Goal: Check status: Check status

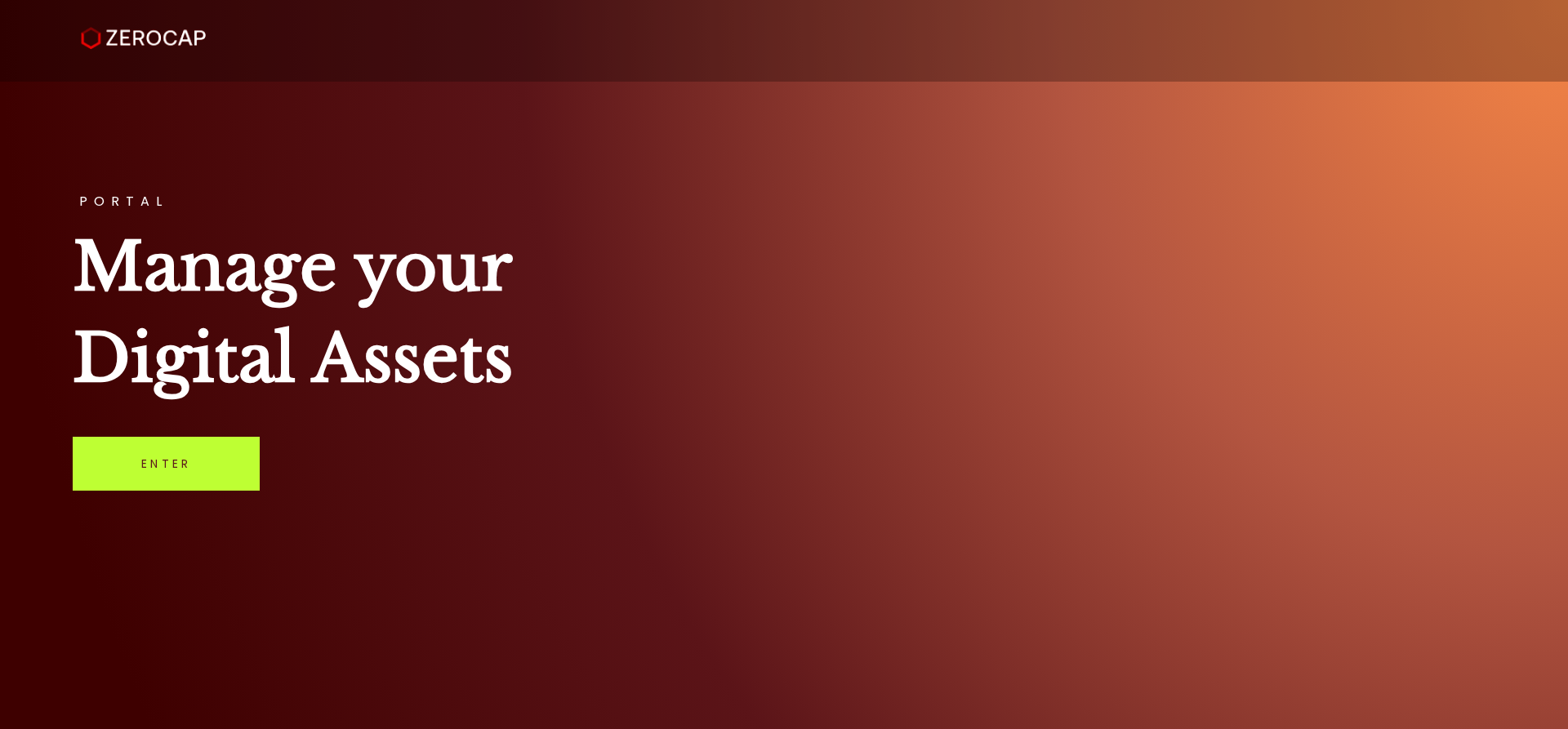
click at [194, 476] on link "Enter" at bounding box center [166, 464] width 187 height 54
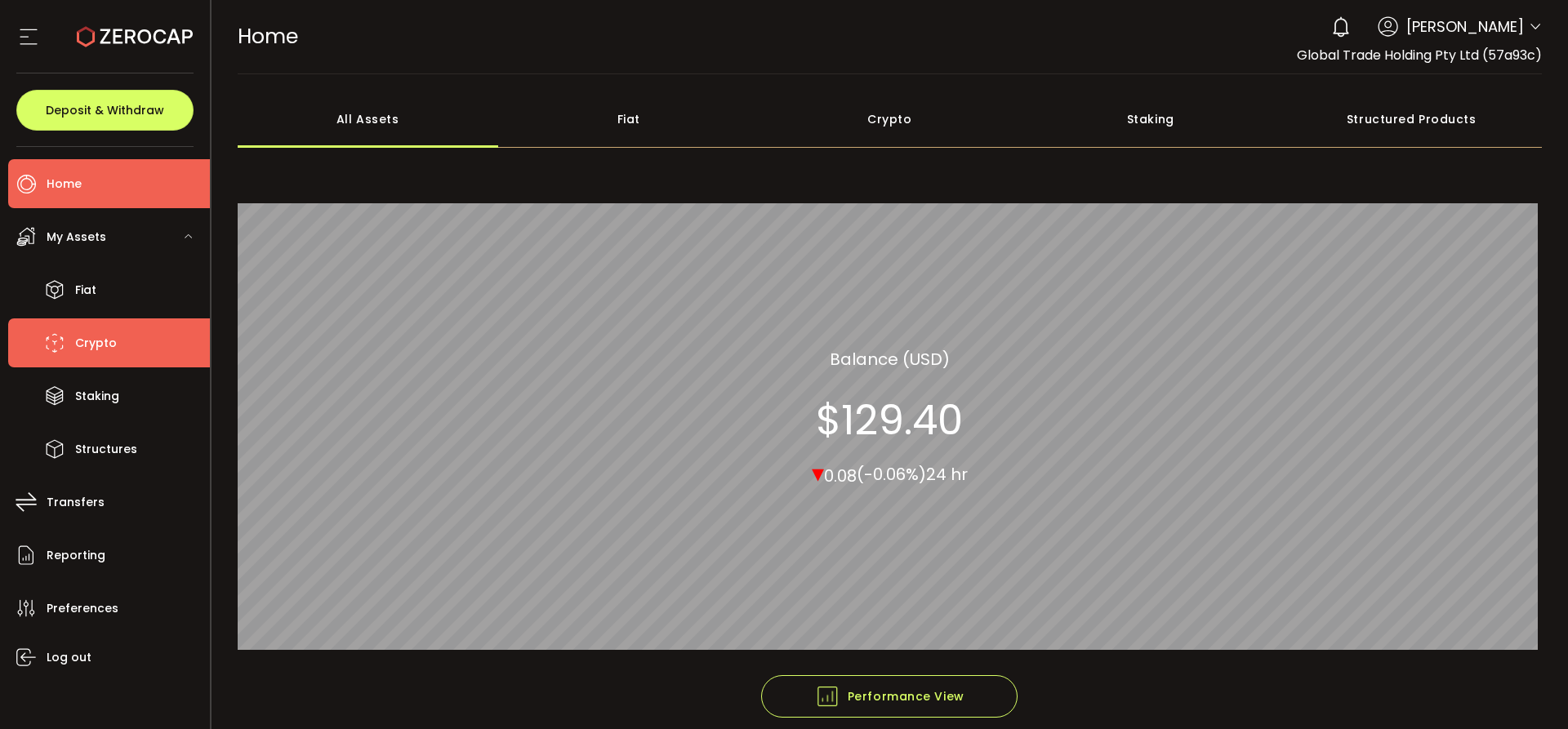
click at [84, 346] on span "Crypto" at bounding box center [96, 343] width 42 height 23
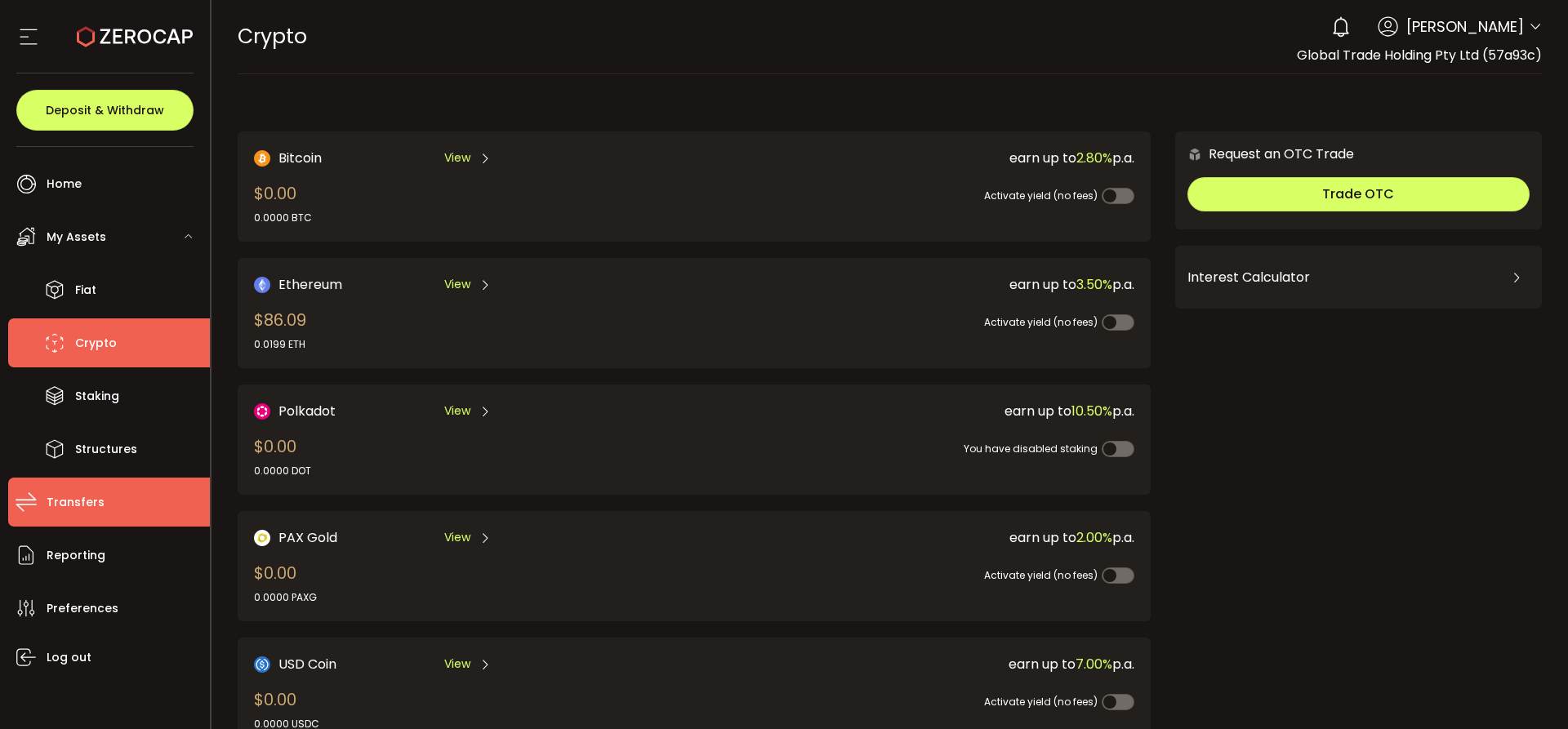
click at [88, 489] on li "Transfers" at bounding box center [109, 502] width 202 height 49
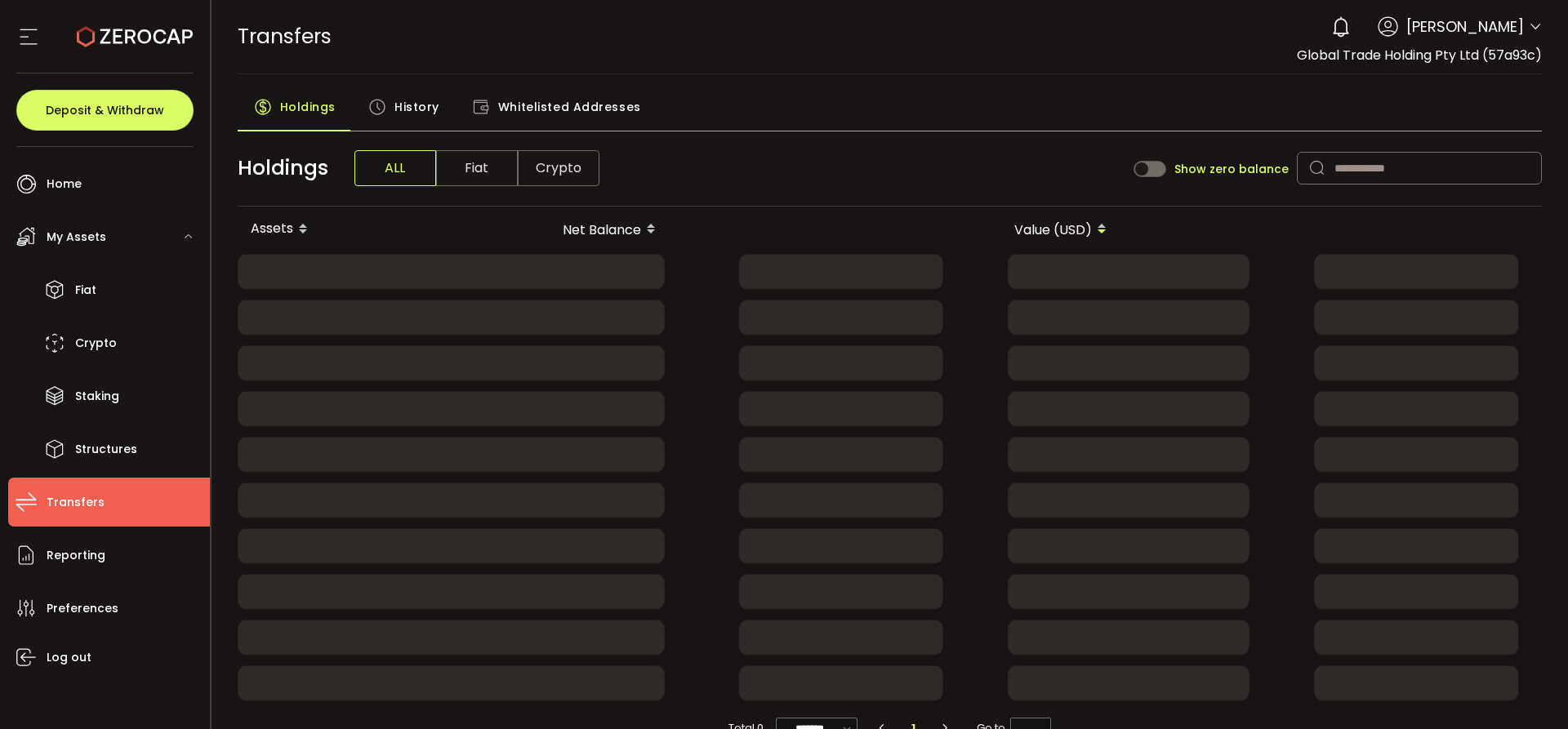
click at [414, 109] on span "History" at bounding box center [417, 107] width 45 height 32
